Goal: Information Seeking & Learning: Check status

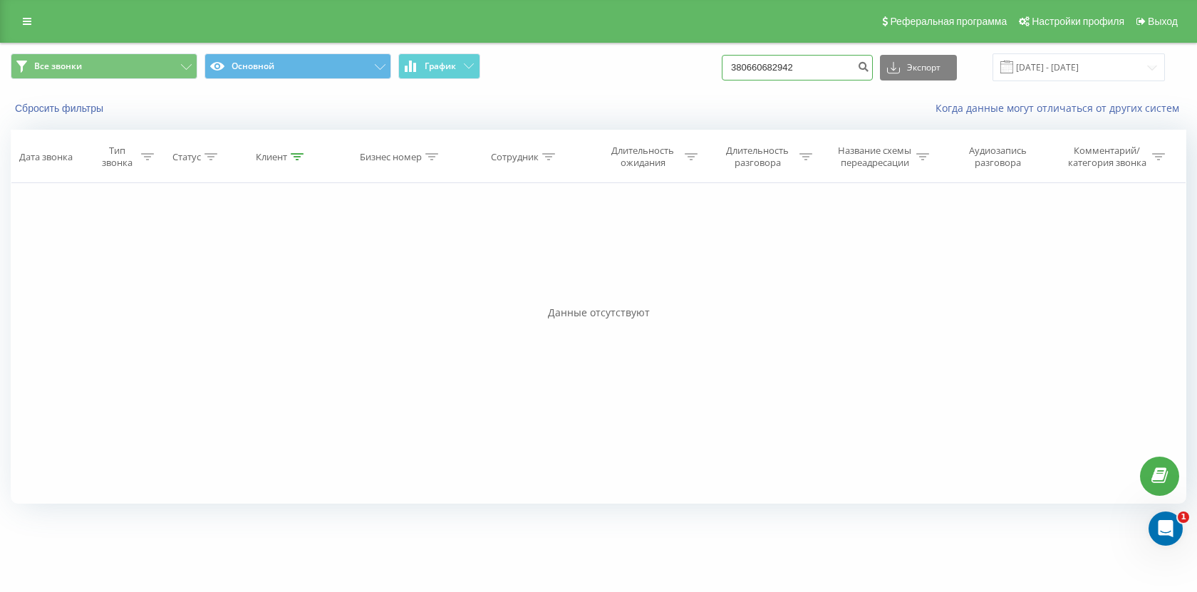
click at [829, 63] on input "380660682942" at bounding box center [797, 68] width 151 height 26
paste input "30639988"
type input "380630639988"
click at [789, 58] on input "380630639988" at bounding box center [797, 68] width 151 height 26
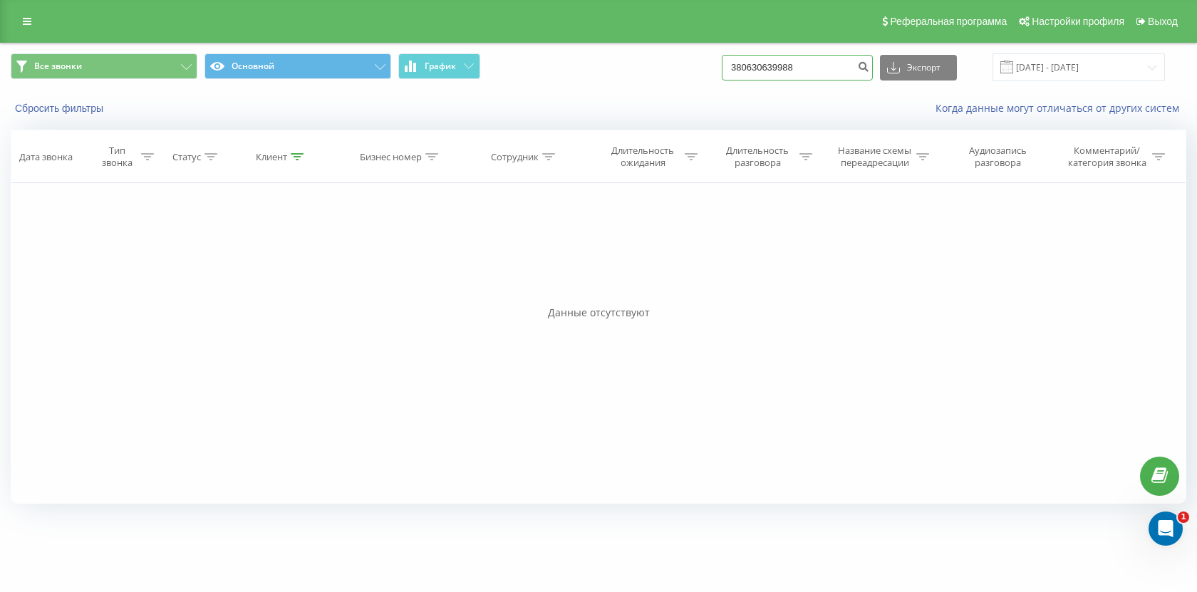
click at [789, 58] on input "380630639988" at bounding box center [797, 68] width 151 height 26
click at [869, 65] on icon "submit" at bounding box center [863, 65] width 12 height 9
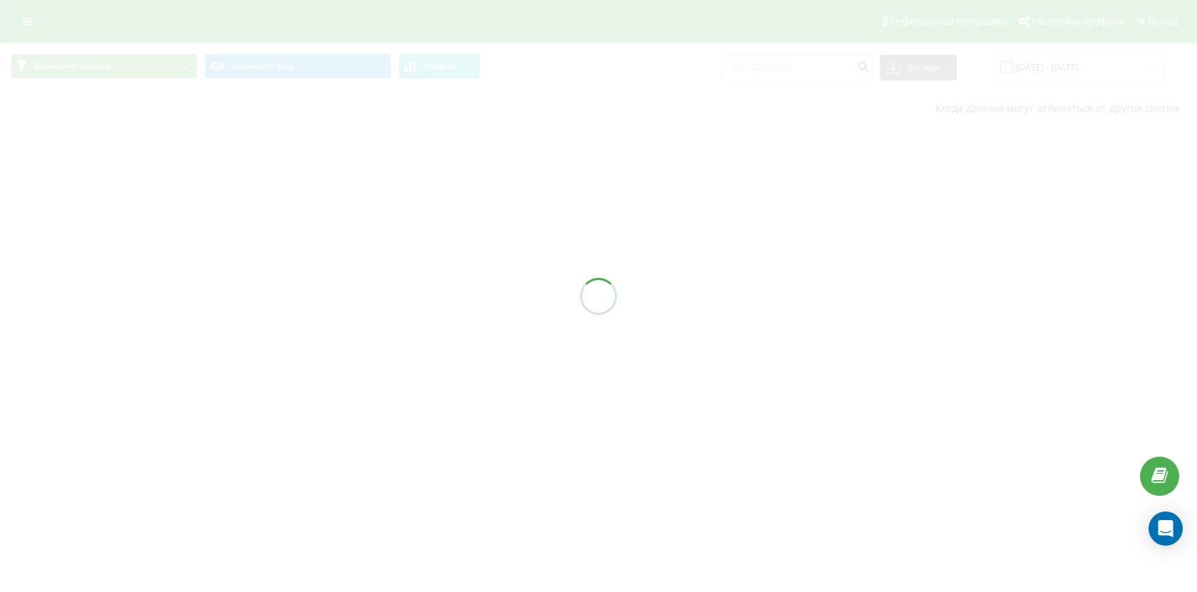
click at [334, 60] on div at bounding box center [598, 296] width 1197 height 592
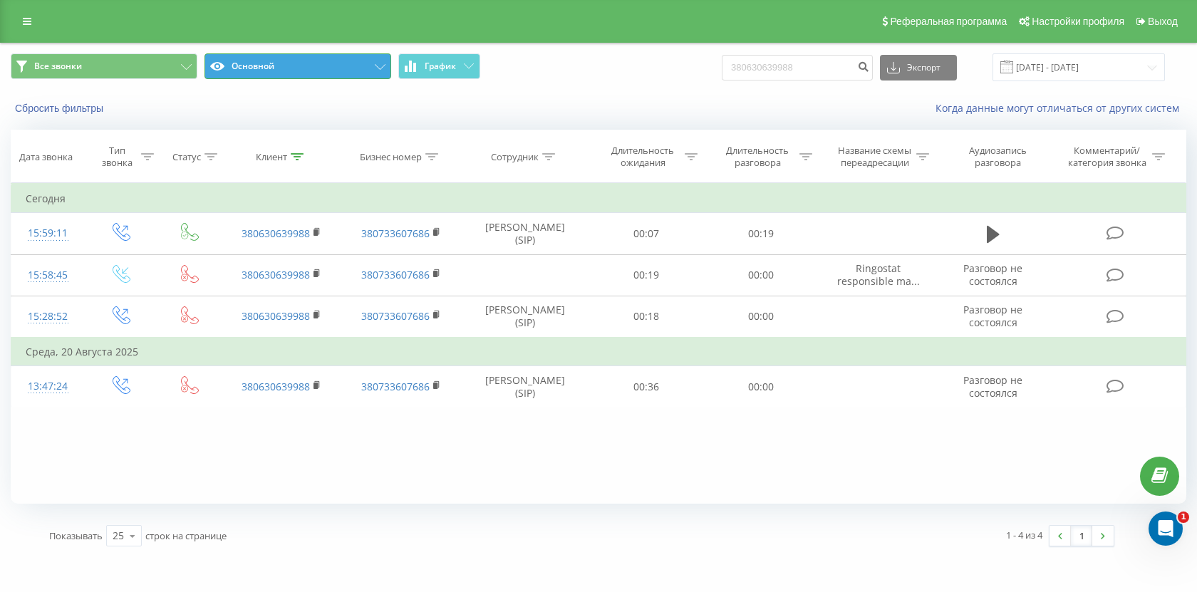
click at [334, 68] on button "Основной" at bounding box center [297, 66] width 187 height 26
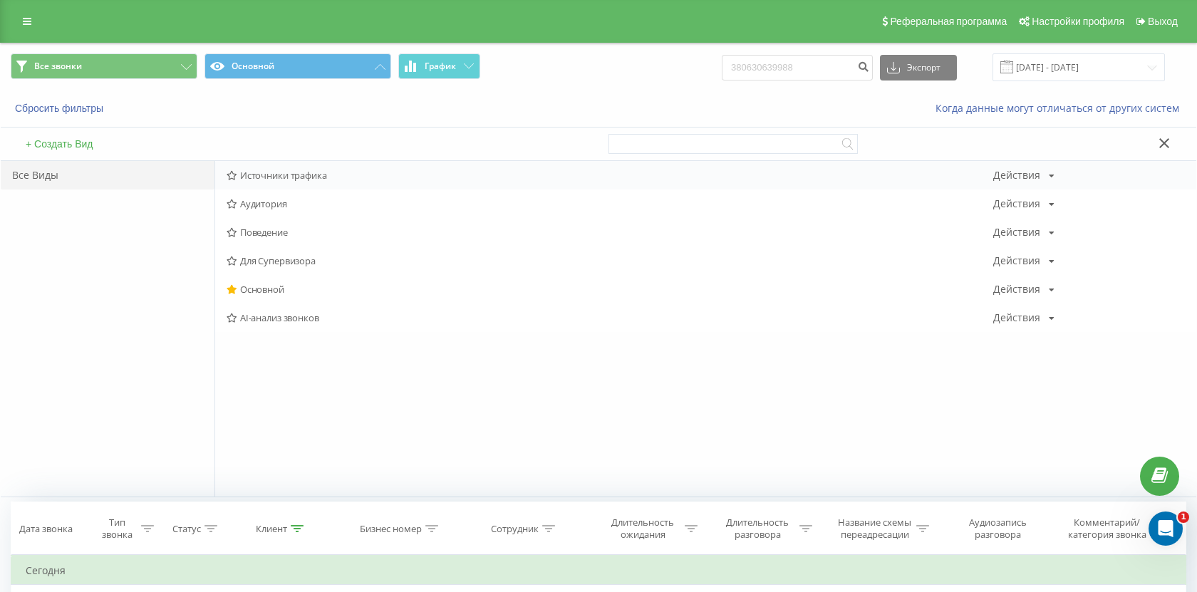
click at [317, 177] on span "Источники трафика" at bounding box center [610, 175] width 767 height 10
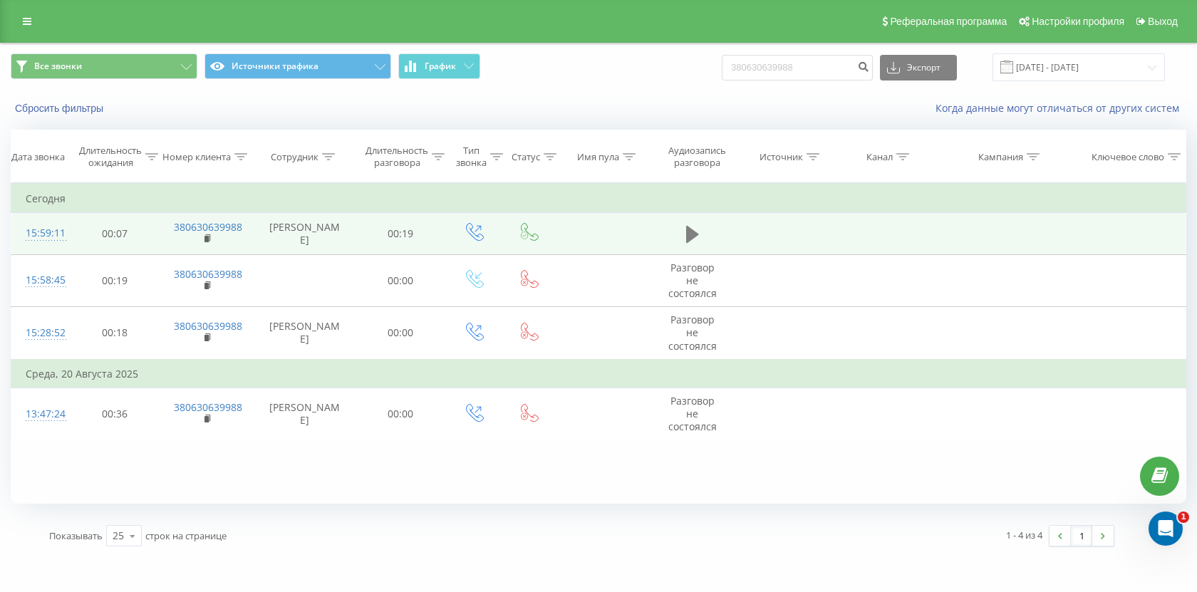
click at [685, 238] on button at bounding box center [692, 234] width 21 height 21
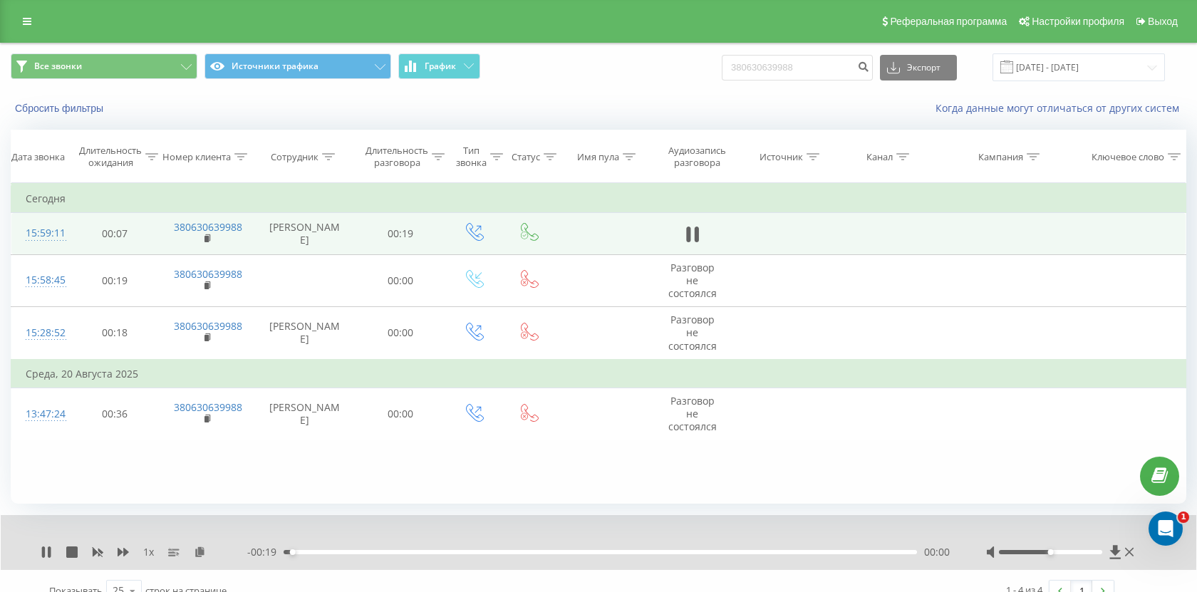
click at [681, 232] on td at bounding box center [692, 233] width 87 height 41
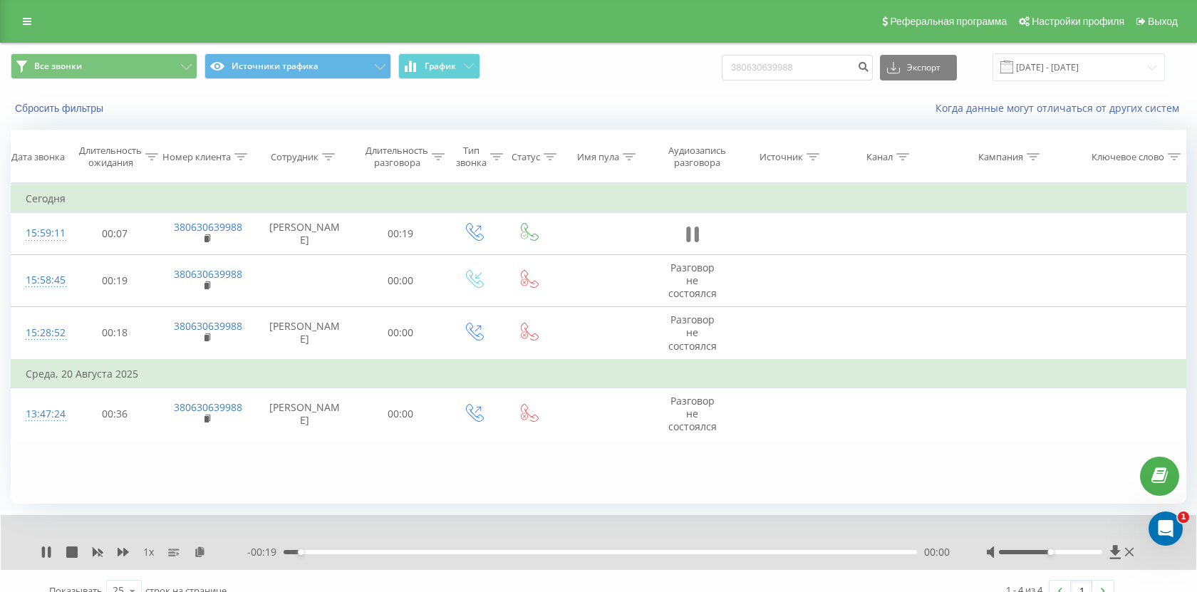
click at [687, 232] on icon at bounding box center [688, 235] width 4 height 16
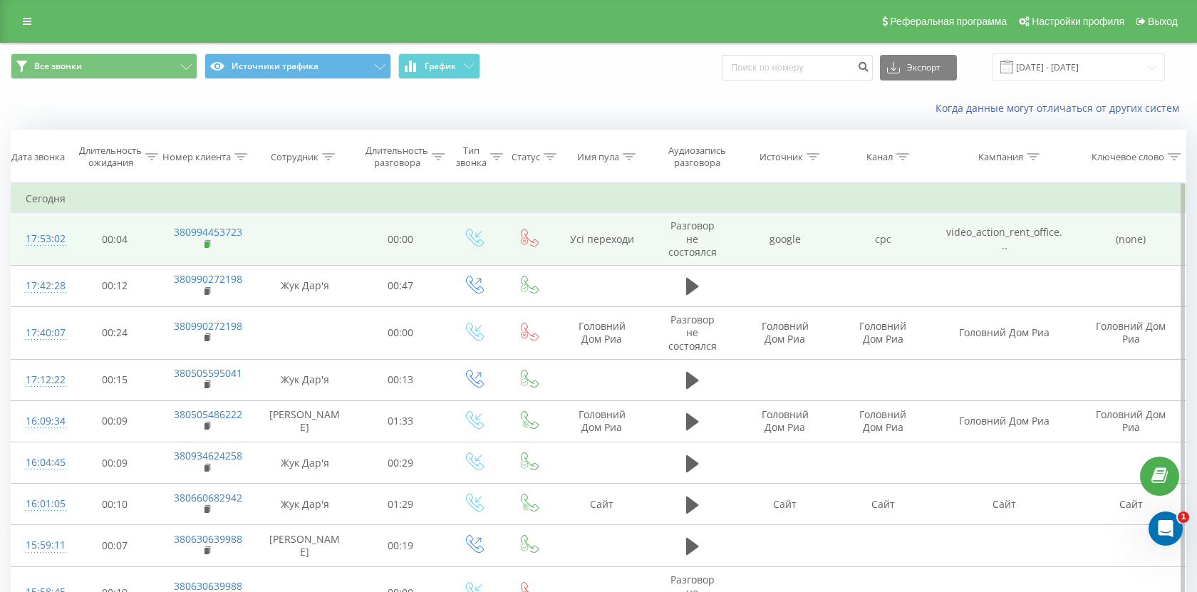
click at [208, 246] on rect at bounding box center [206, 245] width 4 height 6
